Goal: Task Accomplishment & Management: Use online tool/utility

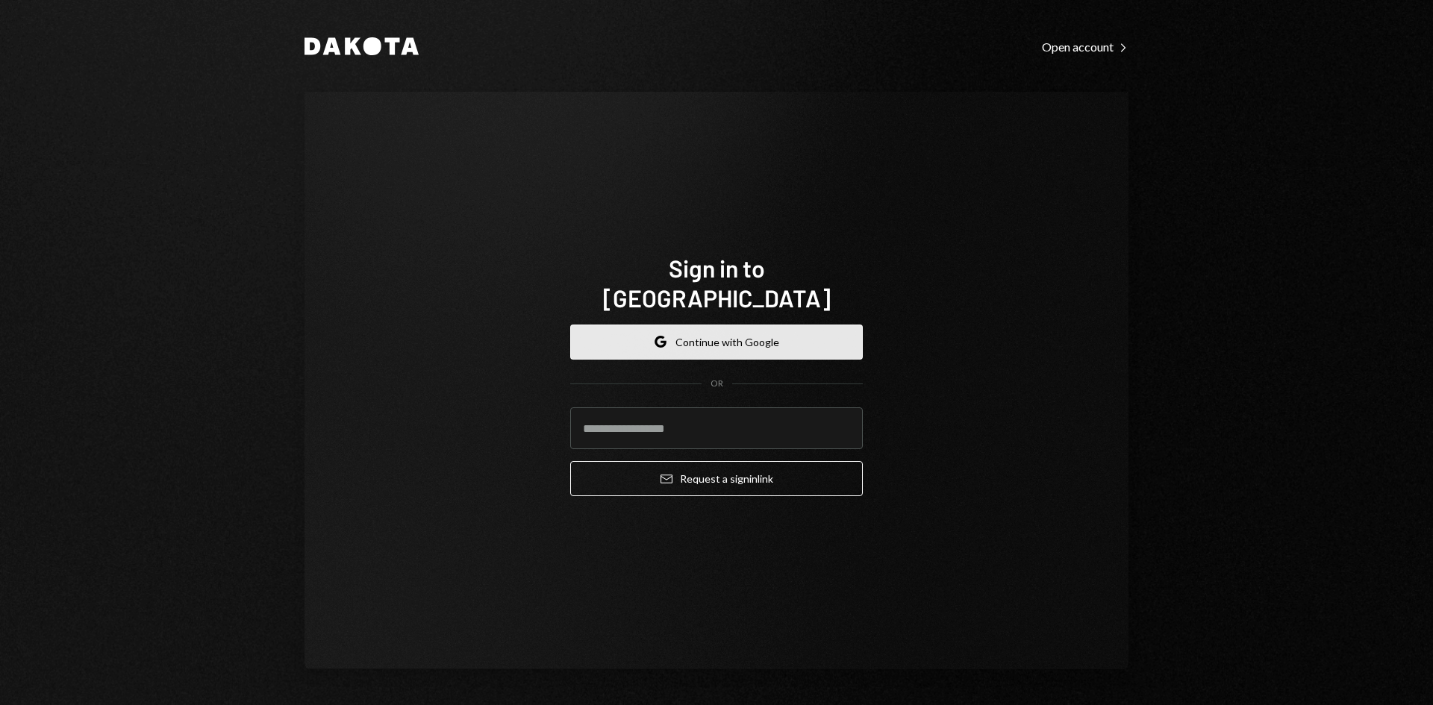
click at [717, 325] on button "Google Continue with Google" at bounding box center [716, 342] width 293 height 35
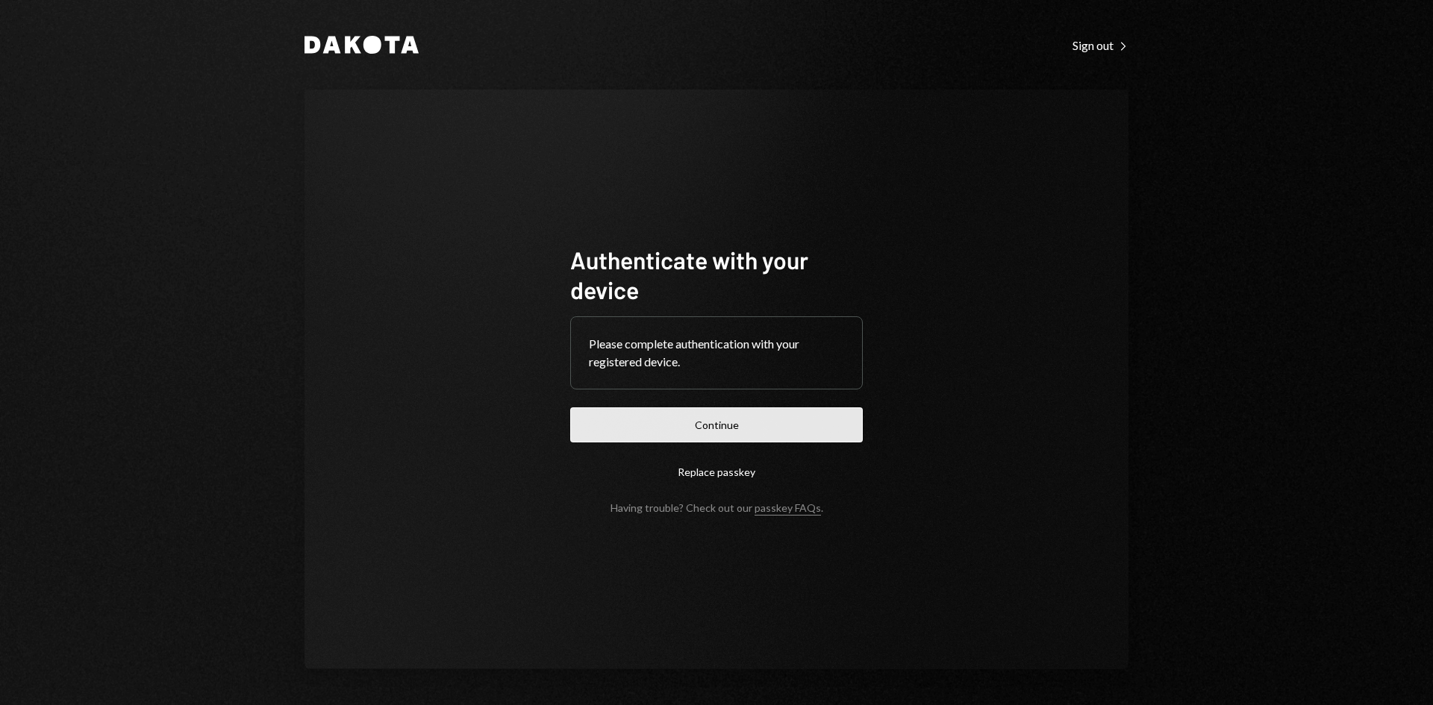
click at [643, 437] on button "Continue" at bounding box center [716, 425] width 293 height 35
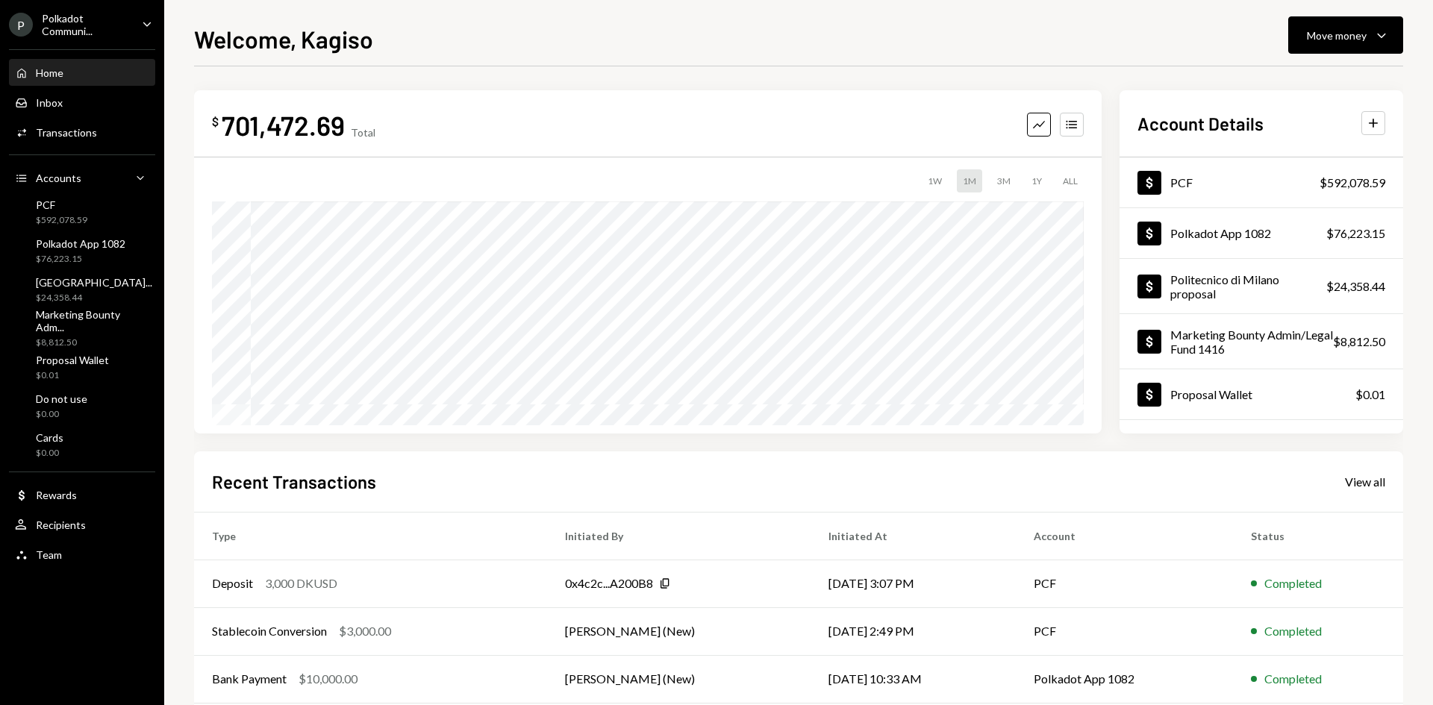
click at [114, 16] on div "Polkadot Communi..." at bounding box center [86, 24] width 88 height 25
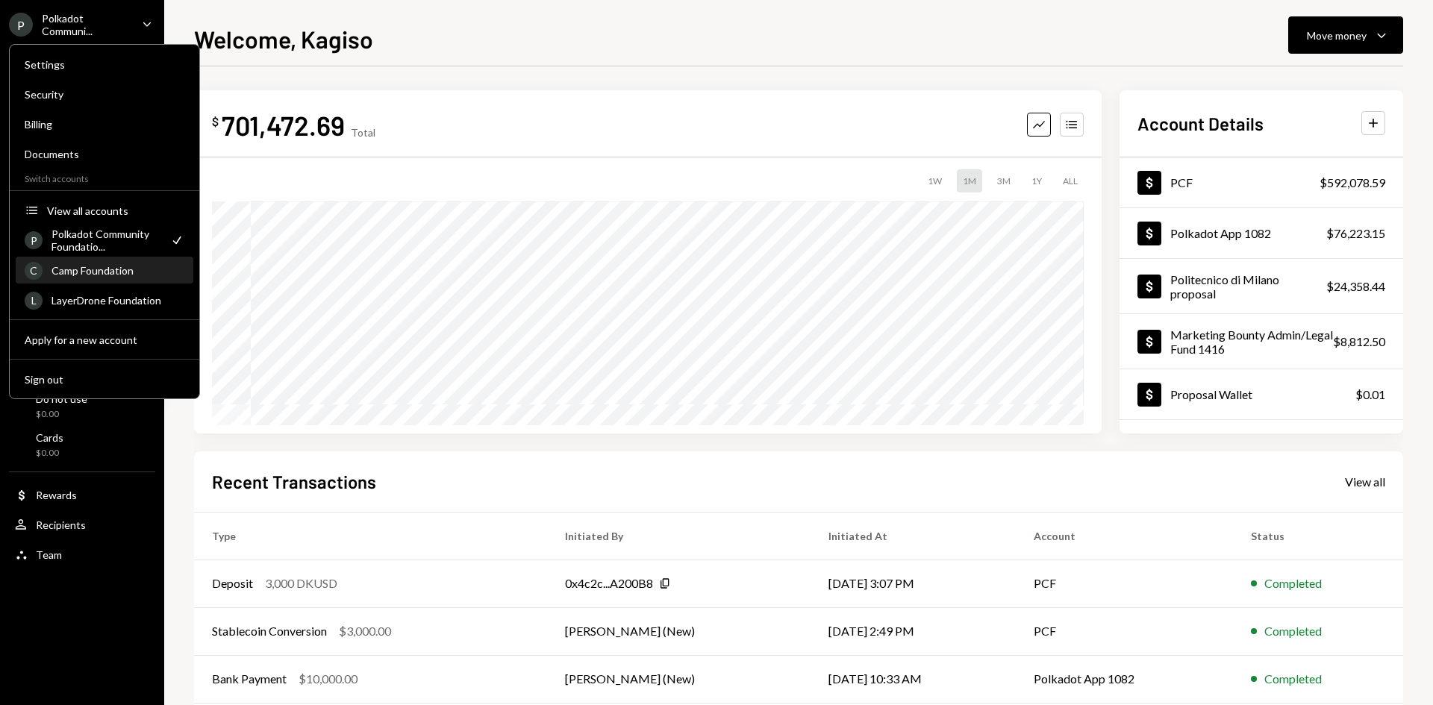
click at [102, 270] on div "Camp Foundation" at bounding box center [118, 270] width 133 height 13
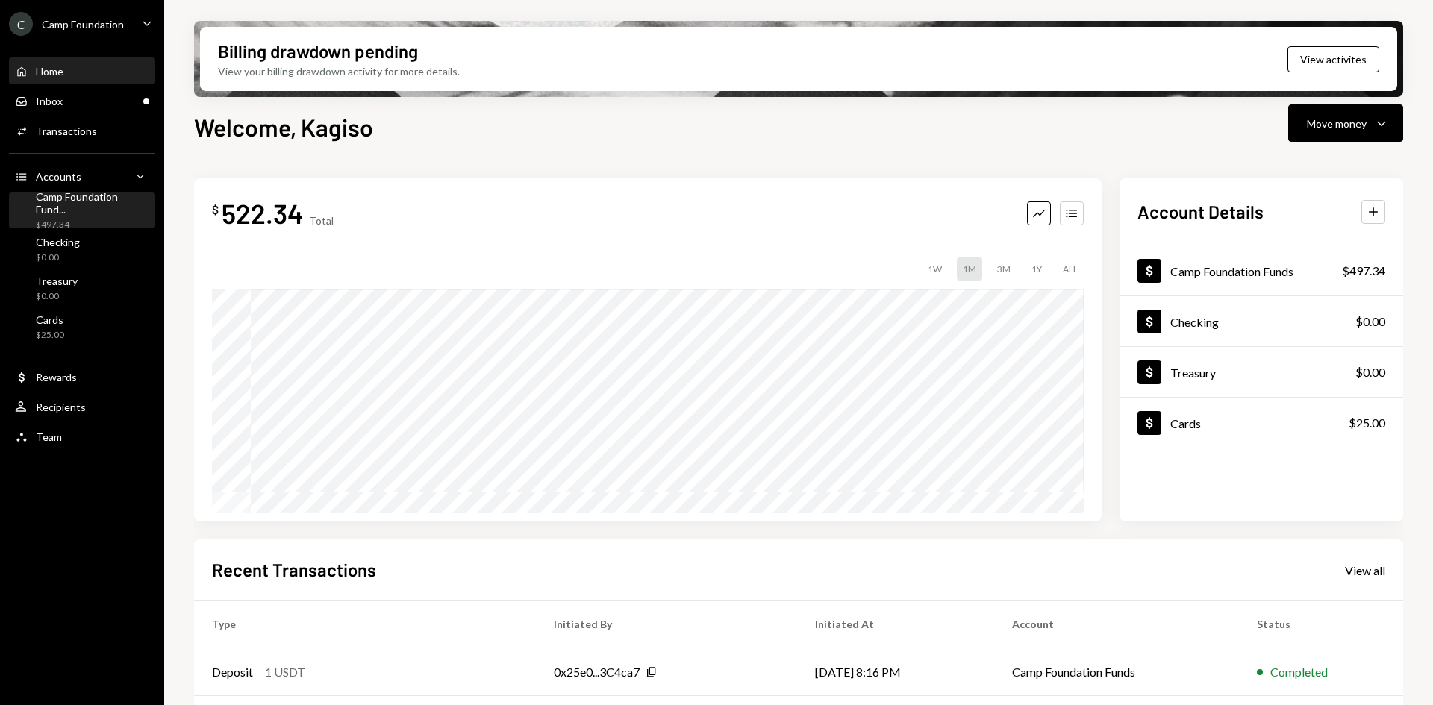
click at [78, 205] on div "Camp Foundation Fund..." at bounding box center [92, 202] width 113 height 25
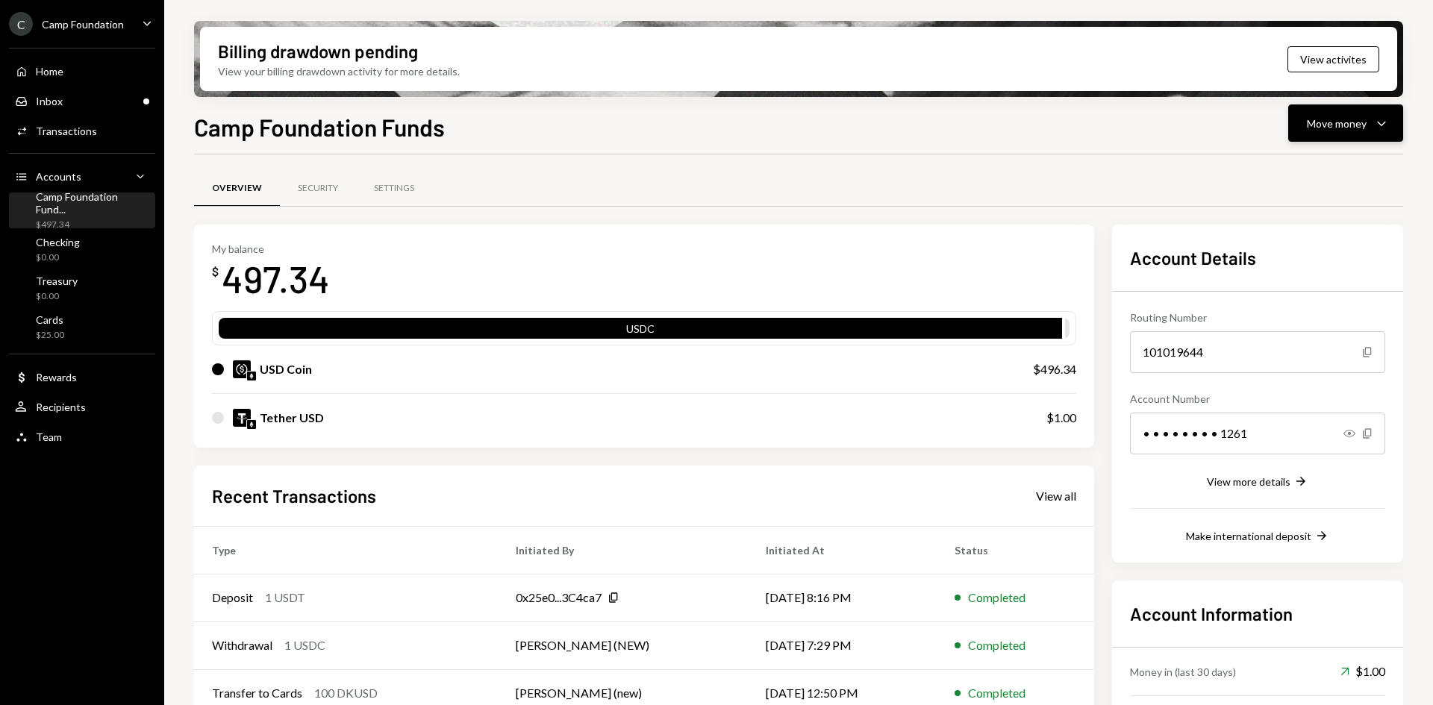
click at [1319, 128] on div "Move money" at bounding box center [1337, 124] width 60 height 16
click at [1281, 231] on div "Deposit" at bounding box center [1333, 236] width 109 height 16
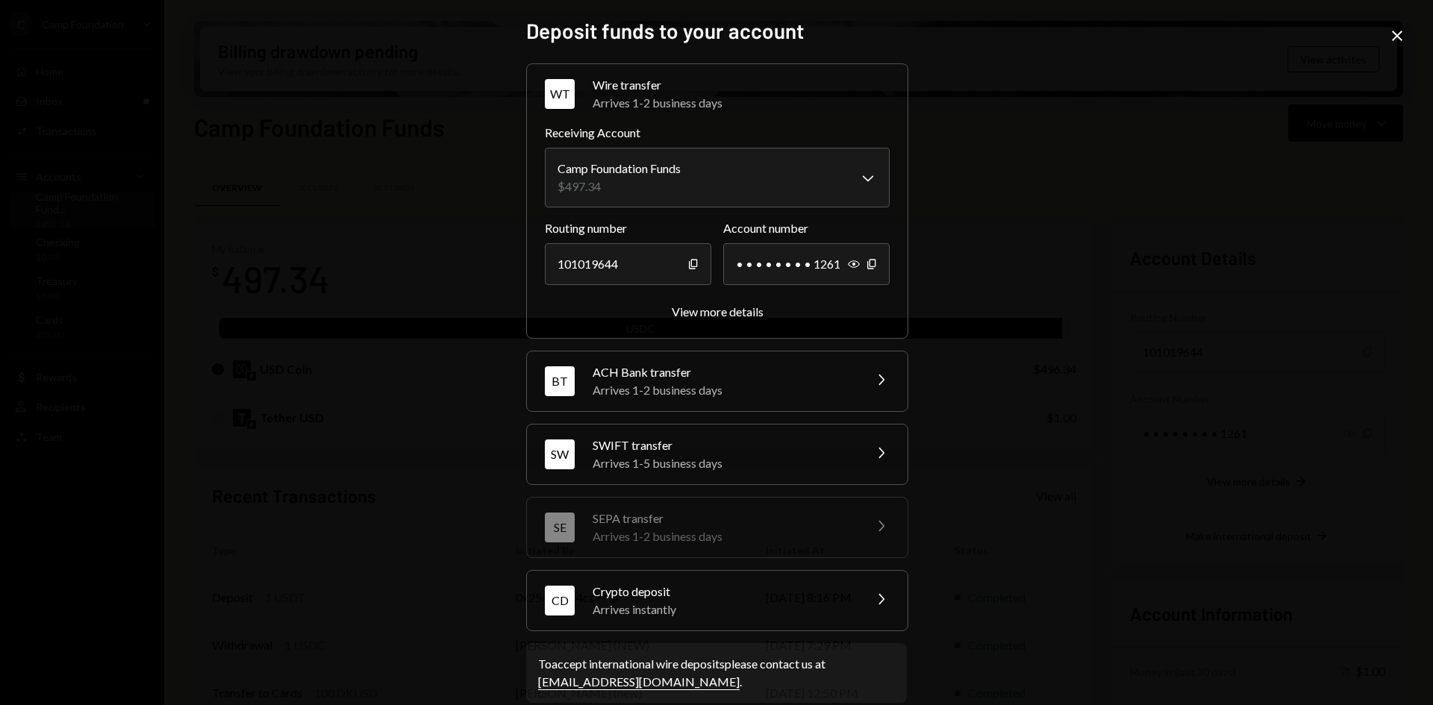
click at [711, 593] on div "Crypto deposit" at bounding box center [723, 592] width 261 height 18
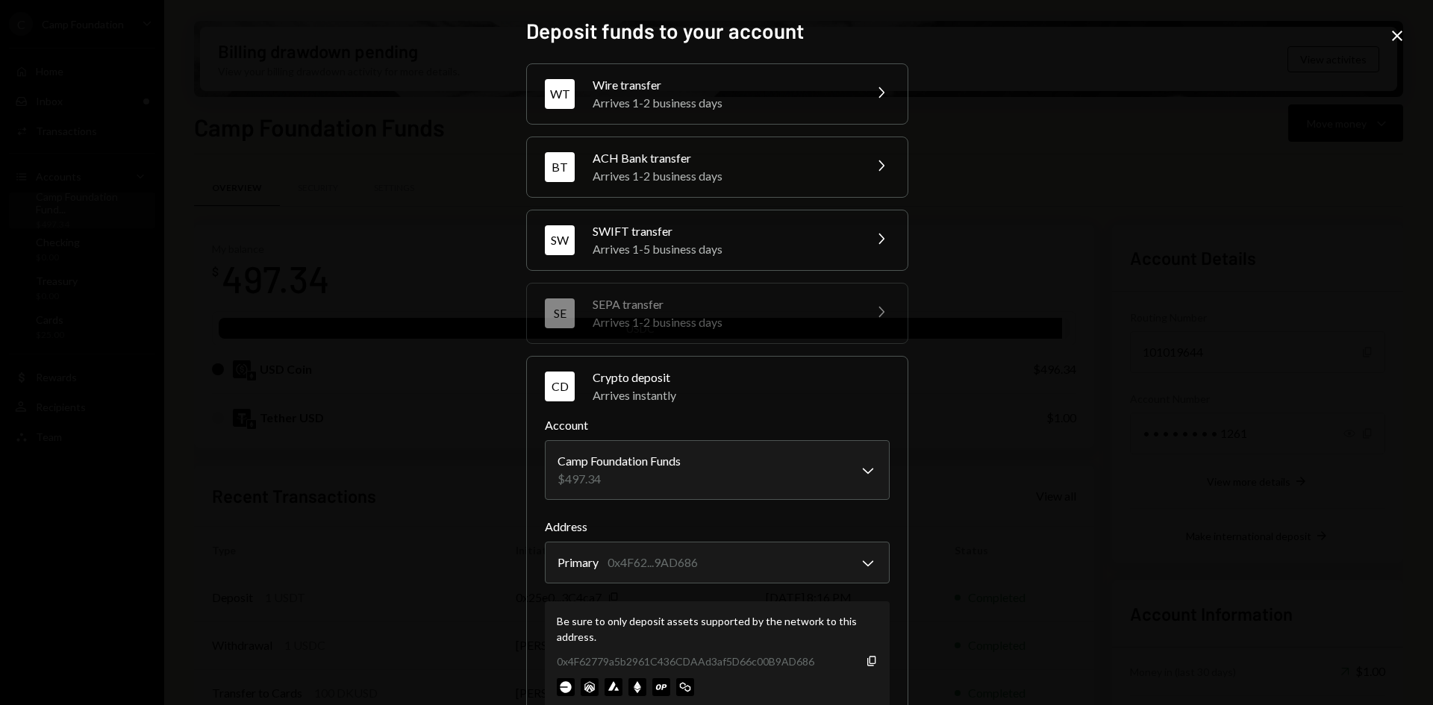
click at [860, 658] on div "0x4F62779a5b2961C436CDAAd3af5D66c00B9AD686 Copy" at bounding box center [717, 662] width 321 height 16
click at [867, 664] on icon "button" at bounding box center [871, 661] width 8 height 10
click at [867, 663] on icon "button" at bounding box center [871, 661] width 8 height 10
